Goal: Find specific page/section: Find specific page/section

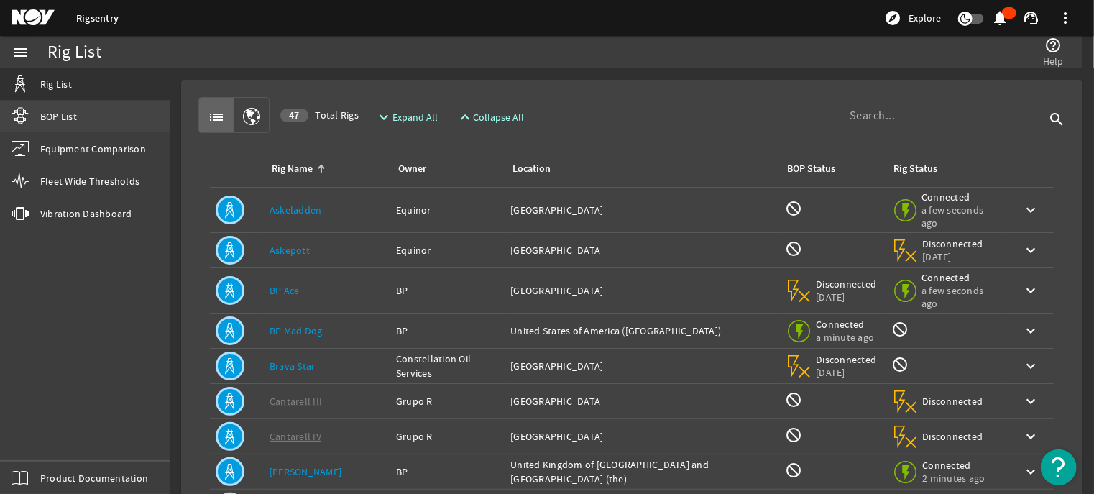
click at [54, 123] on span "BOP List" at bounding box center [58, 116] width 37 height 14
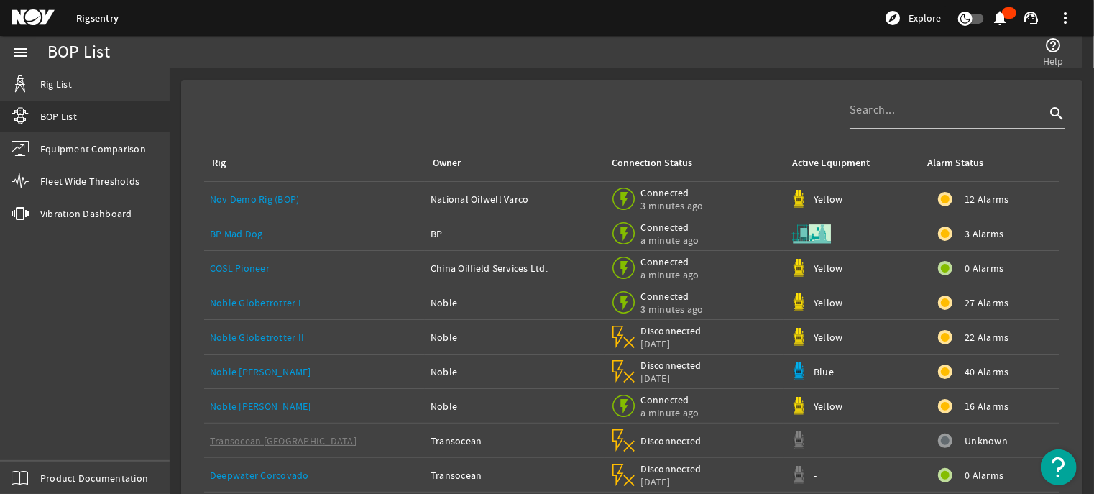
click at [260, 198] on link "Nov Demo Rig (BOP)" at bounding box center [255, 199] width 90 height 13
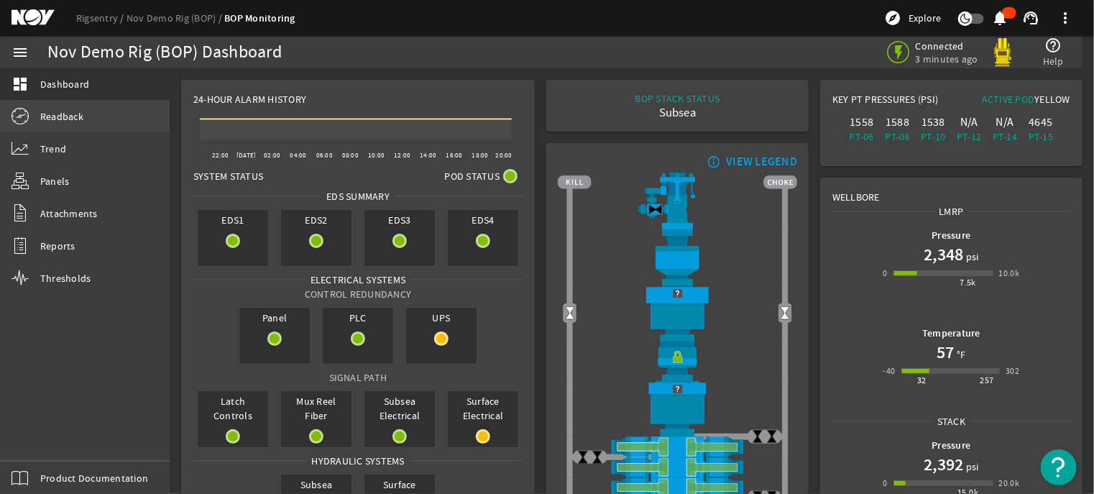
click at [64, 106] on link "Readback" at bounding box center [85, 117] width 170 height 32
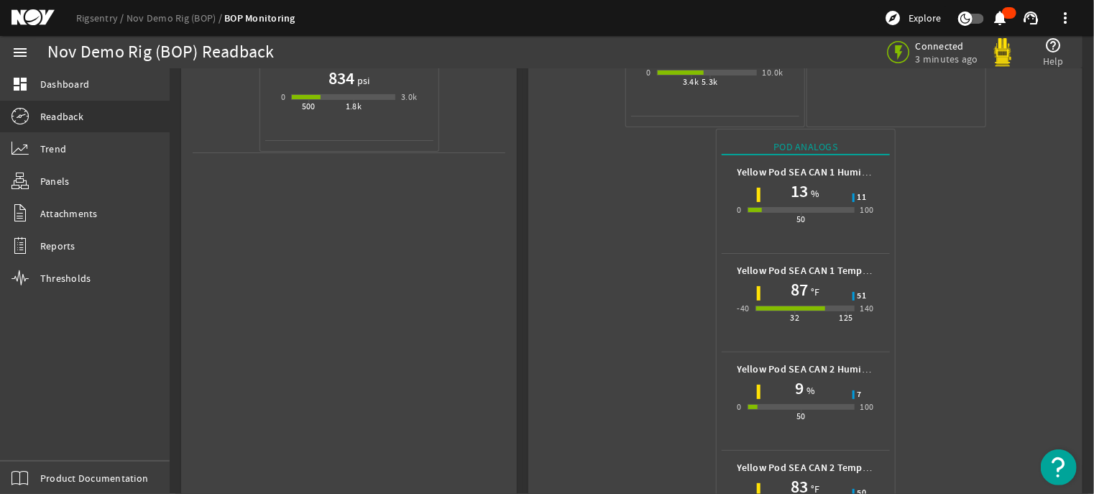
scroll to position [1230, 0]
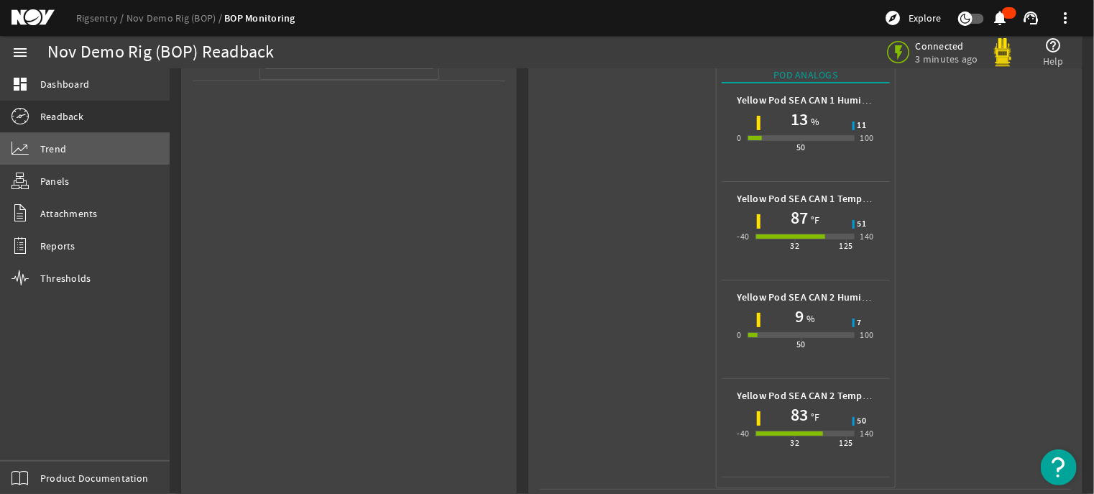
click at [70, 147] on link "Trend" at bounding box center [85, 149] width 170 height 32
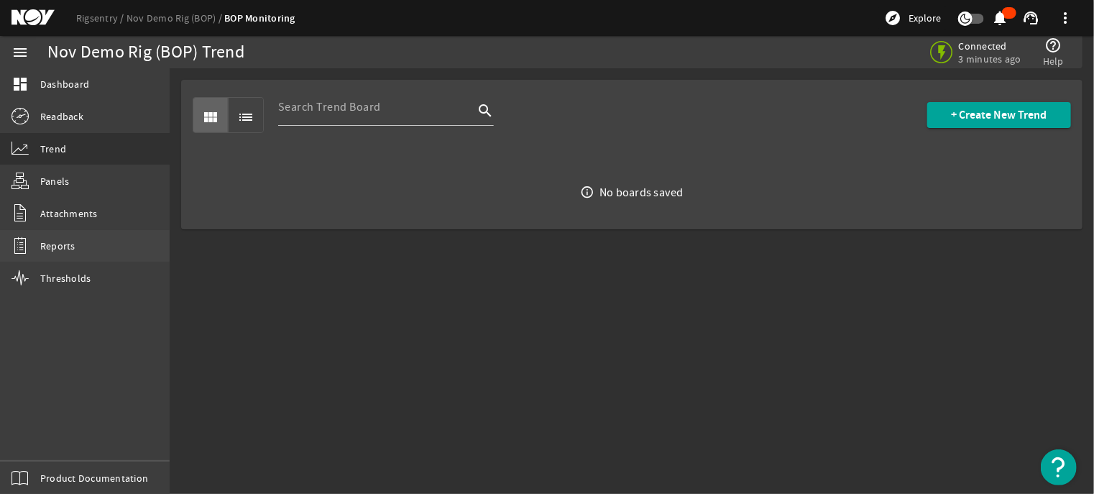
click at [78, 252] on link "Reports" at bounding box center [85, 246] width 170 height 32
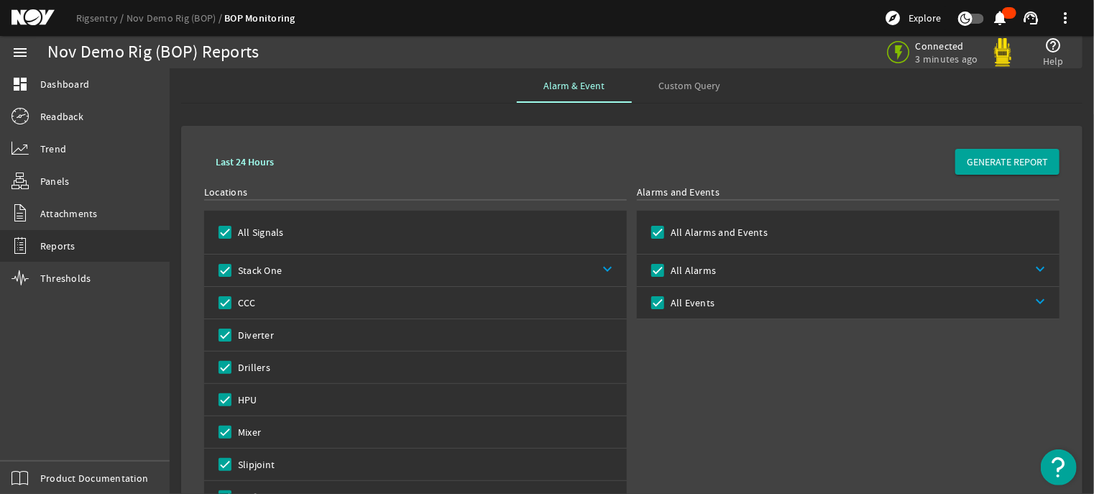
click at [406, 187] on div "Locations" at bounding box center [415, 192] width 423 height 14
click at [54, 214] on span "Attachments" at bounding box center [69, 213] width 58 height 14
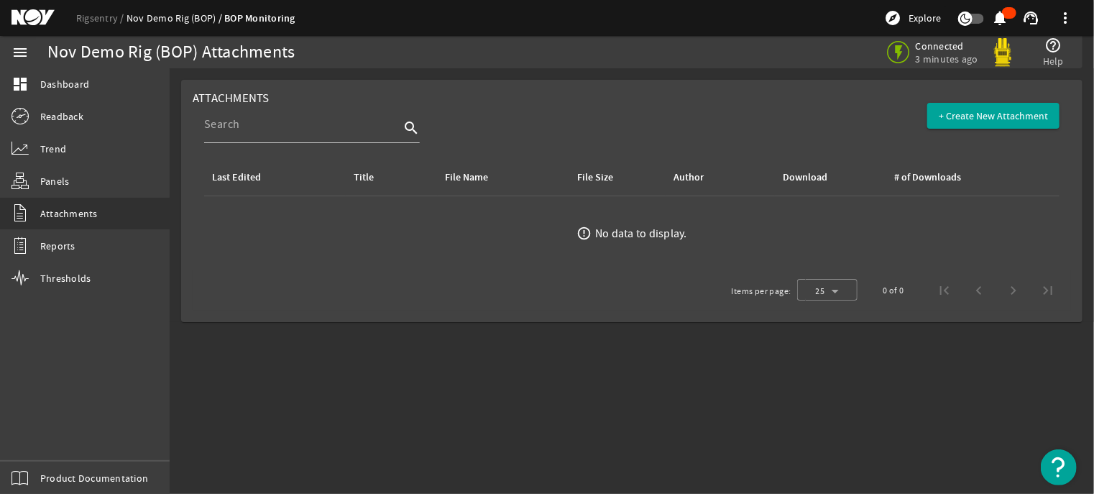
click at [171, 12] on link "Nov Demo Rig (BOP)" at bounding box center [176, 18] width 98 height 13
